Goal: Navigation & Orientation: Understand site structure

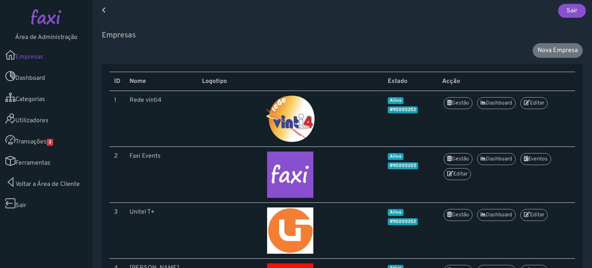
click at [42, 145] on link "Transações 3" at bounding box center [46, 139] width 93 height 21
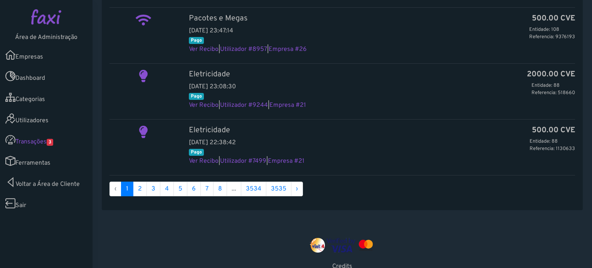
scroll to position [774, 0]
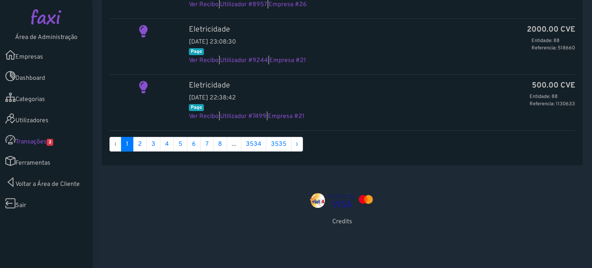
click at [46, 160] on link "Ferramentas" at bounding box center [46, 160] width 93 height 21
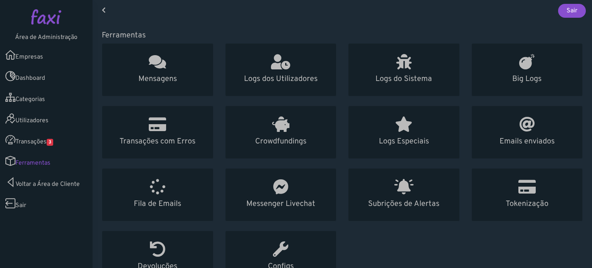
click at [42, 117] on link "Utilizadores" at bounding box center [46, 118] width 93 height 21
